Goal: Check status

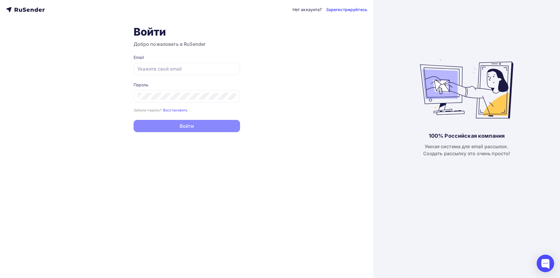
type input "[EMAIL_ADDRESS][DOMAIN_NAME]"
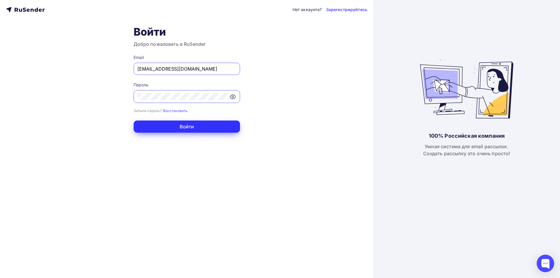
click at [177, 130] on button "Войти" at bounding box center [187, 127] width 107 height 12
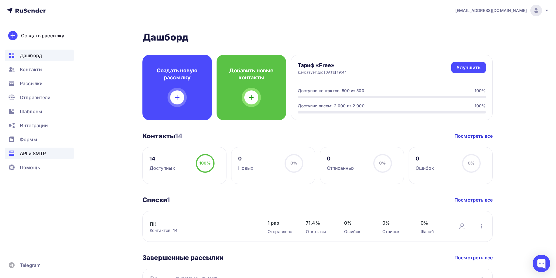
click at [36, 153] on span "API и SMTP" at bounding box center [33, 153] width 26 height 7
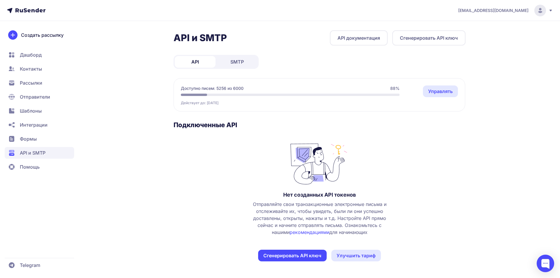
click at [238, 64] on span "SMTP" at bounding box center [237, 61] width 13 height 7
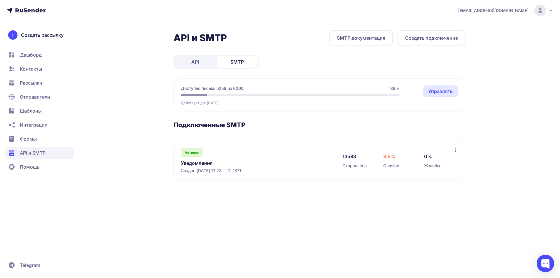
click at [198, 163] on link "Уведомления" at bounding box center [241, 163] width 120 height 7
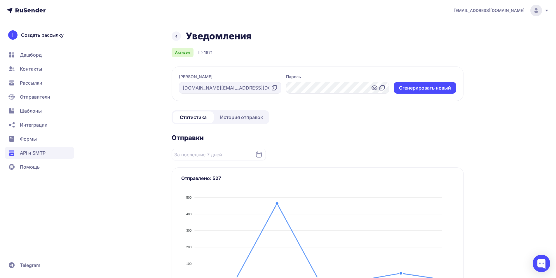
click at [231, 120] on span "История отправок" at bounding box center [241, 117] width 43 height 7
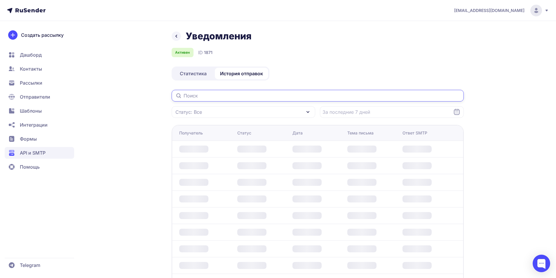
click at [231, 94] on input "text" at bounding box center [318, 96] width 292 height 12
paste input "[EMAIL_ADDRESS][DOMAIN_NAME]"
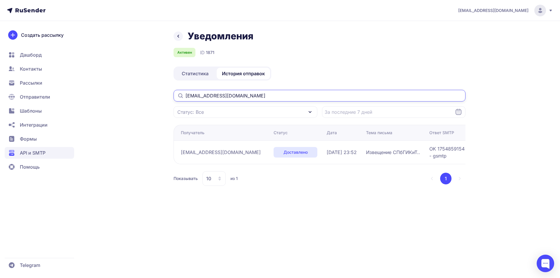
type input "[EMAIL_ADDRESS][DOMAIN_NAME]"
drag, startPoint x: 299, startPoint y: 152, endPoint x: 338, endPoint y: 152, distance: 38.5
click at [338, 152] on span "[DATE] 23:52" at bounding box center [342, 152] width 30 height 7
copy span "[DATE] 23:52"
